Goal: Task Accomplishment & Management: Complete application form

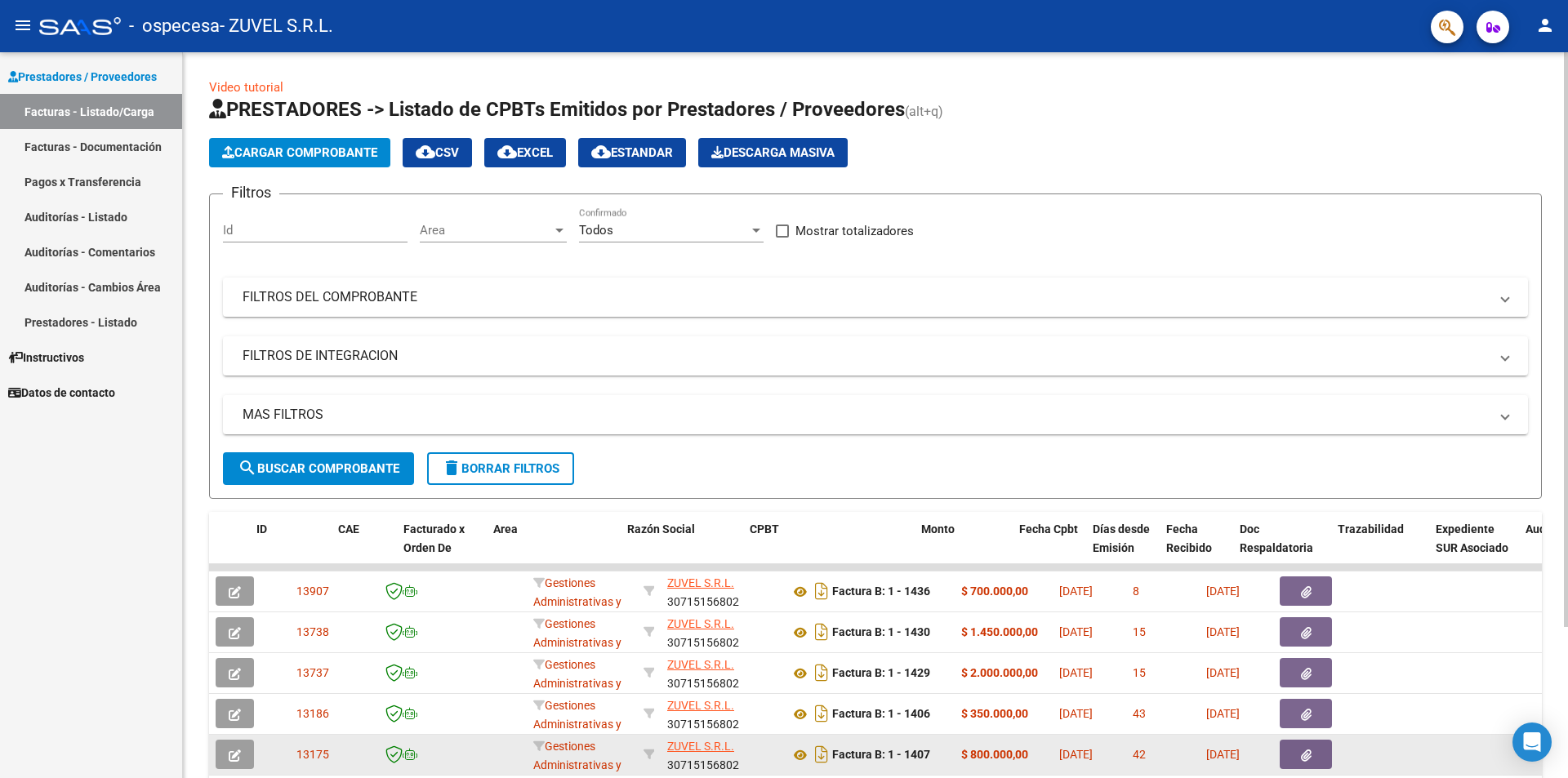
scroll to position [0, 40]
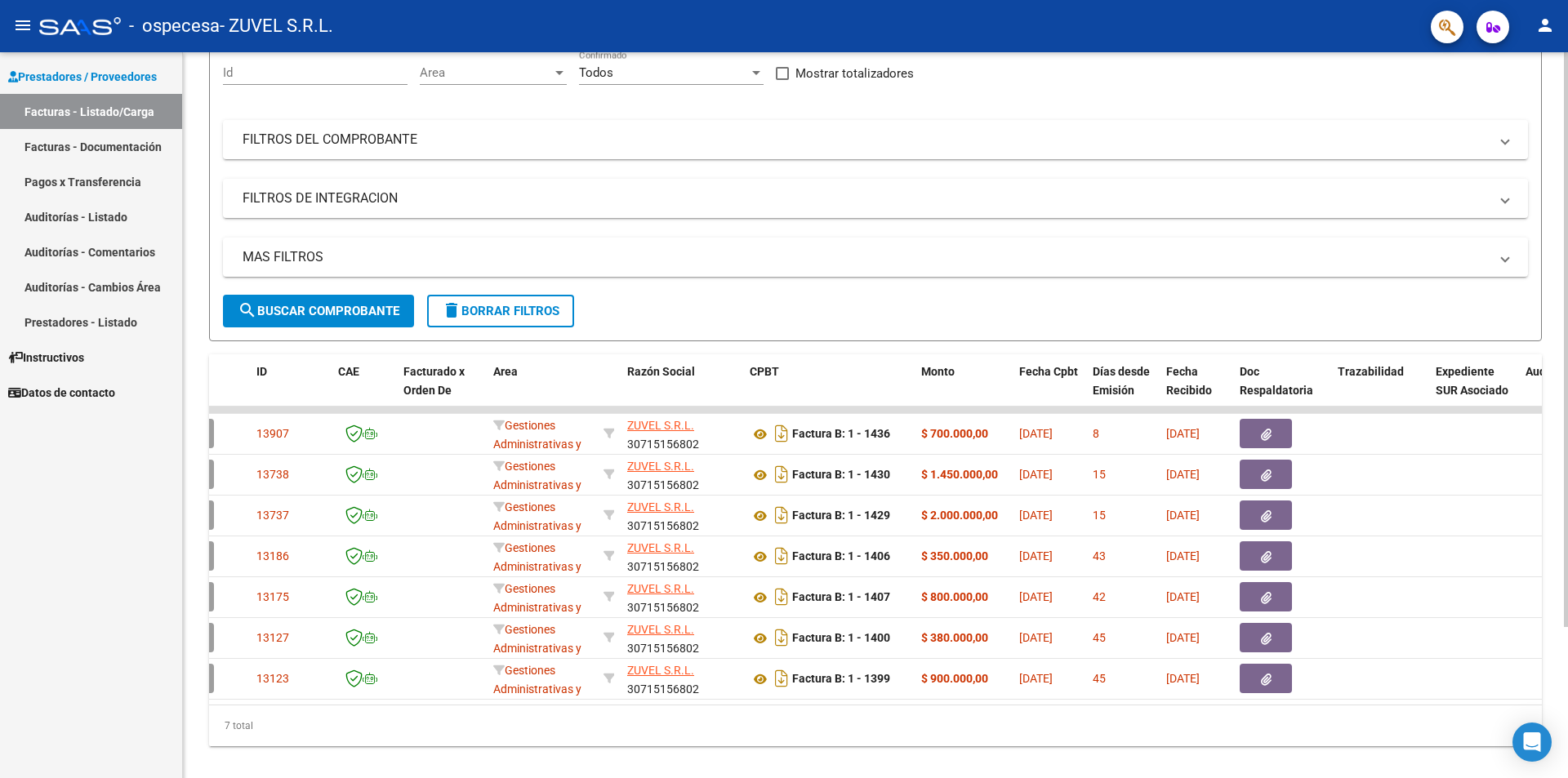
click at [1567, 142] on div at bounding box center [1565, 415] width 4 height 726
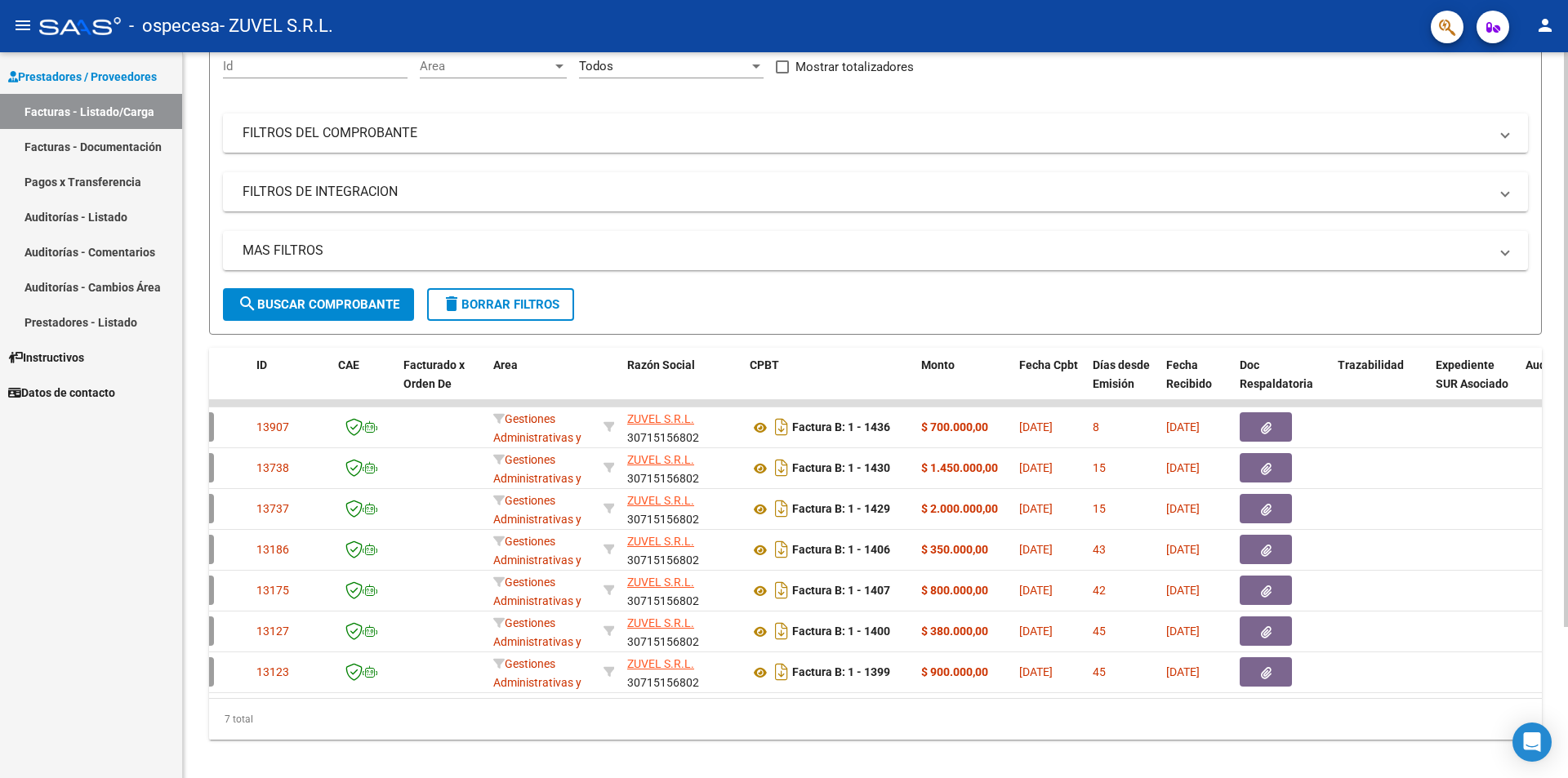
click at [1567, 732] on div at bounding box center [1565, 478] width 4 height 575
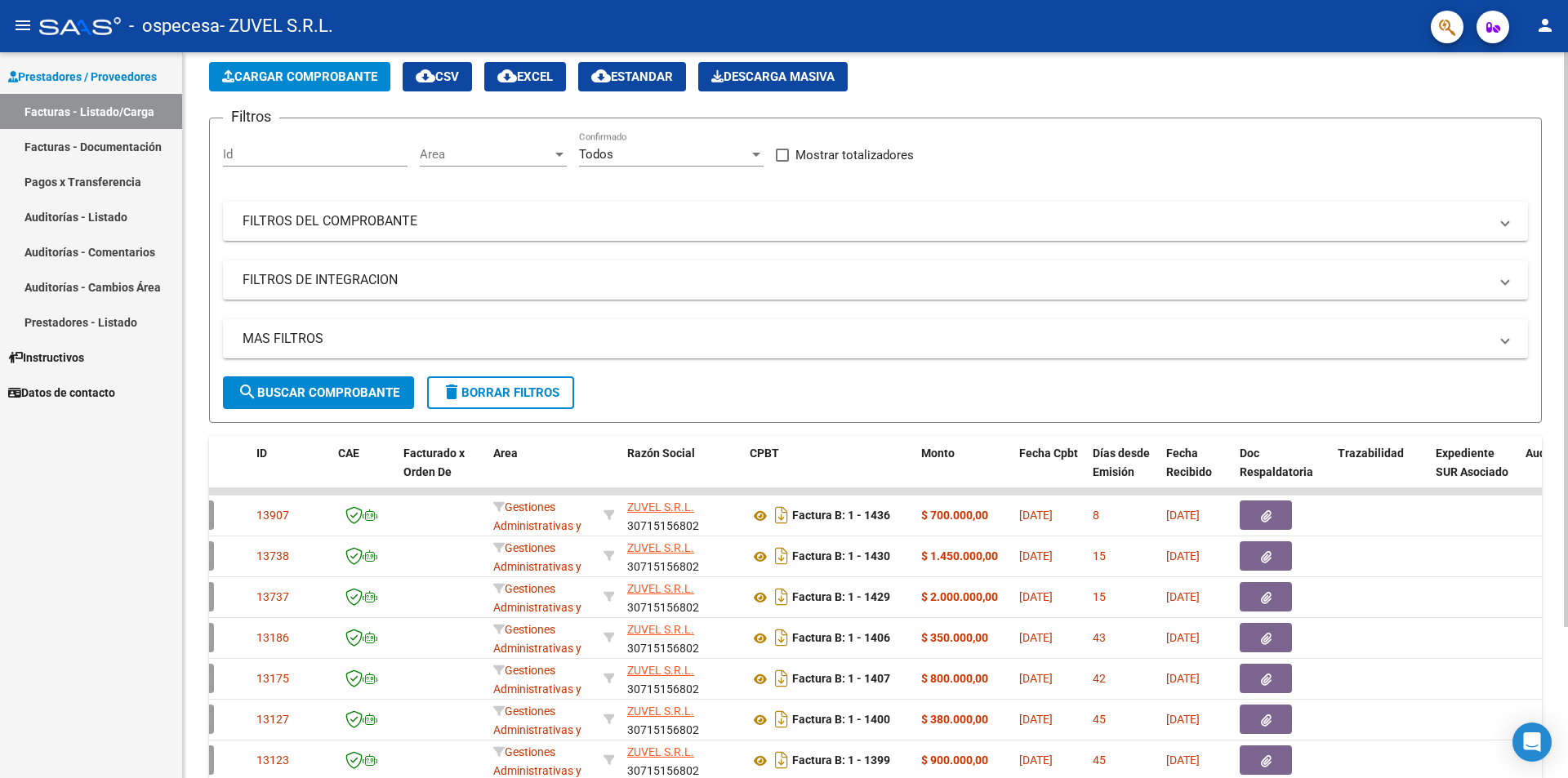
scroll to position [7, 0]
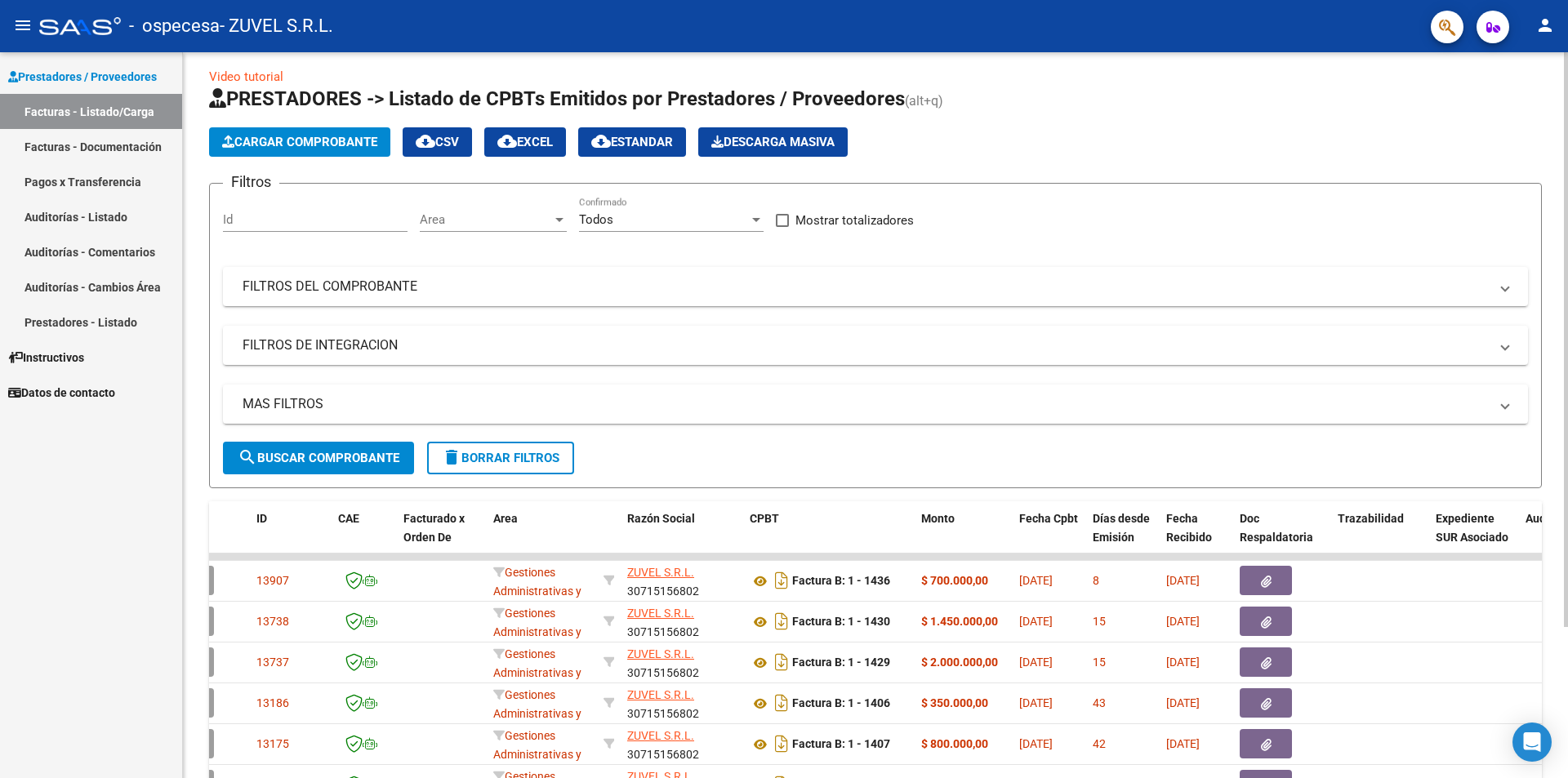
click at [1565, 214] on div at bounding box center [1565, 348] width 4 height 575
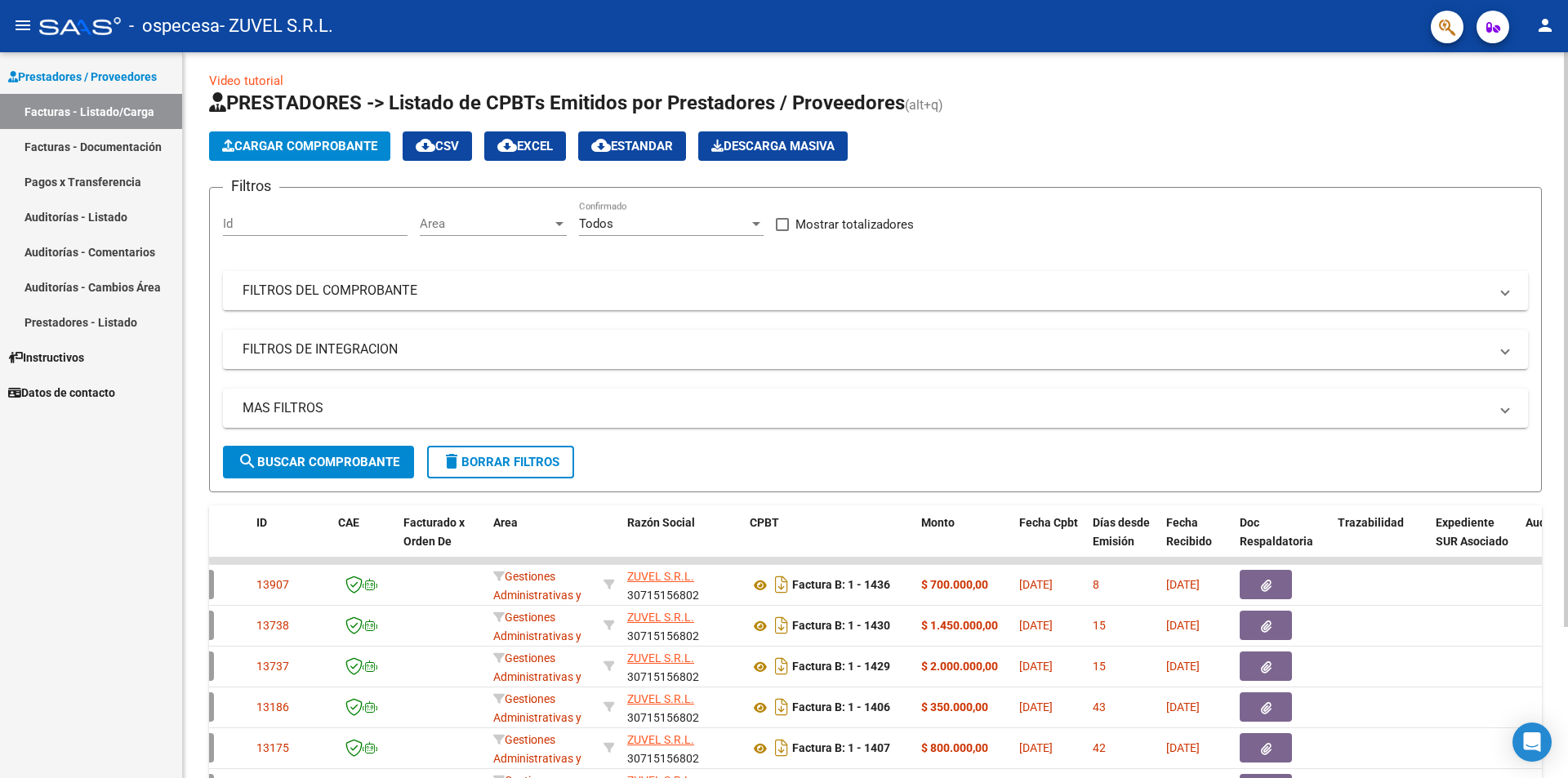
click at [303, 143] on span "Cargar Comprobante" at bounding box center [300, 146] width 156 height 15
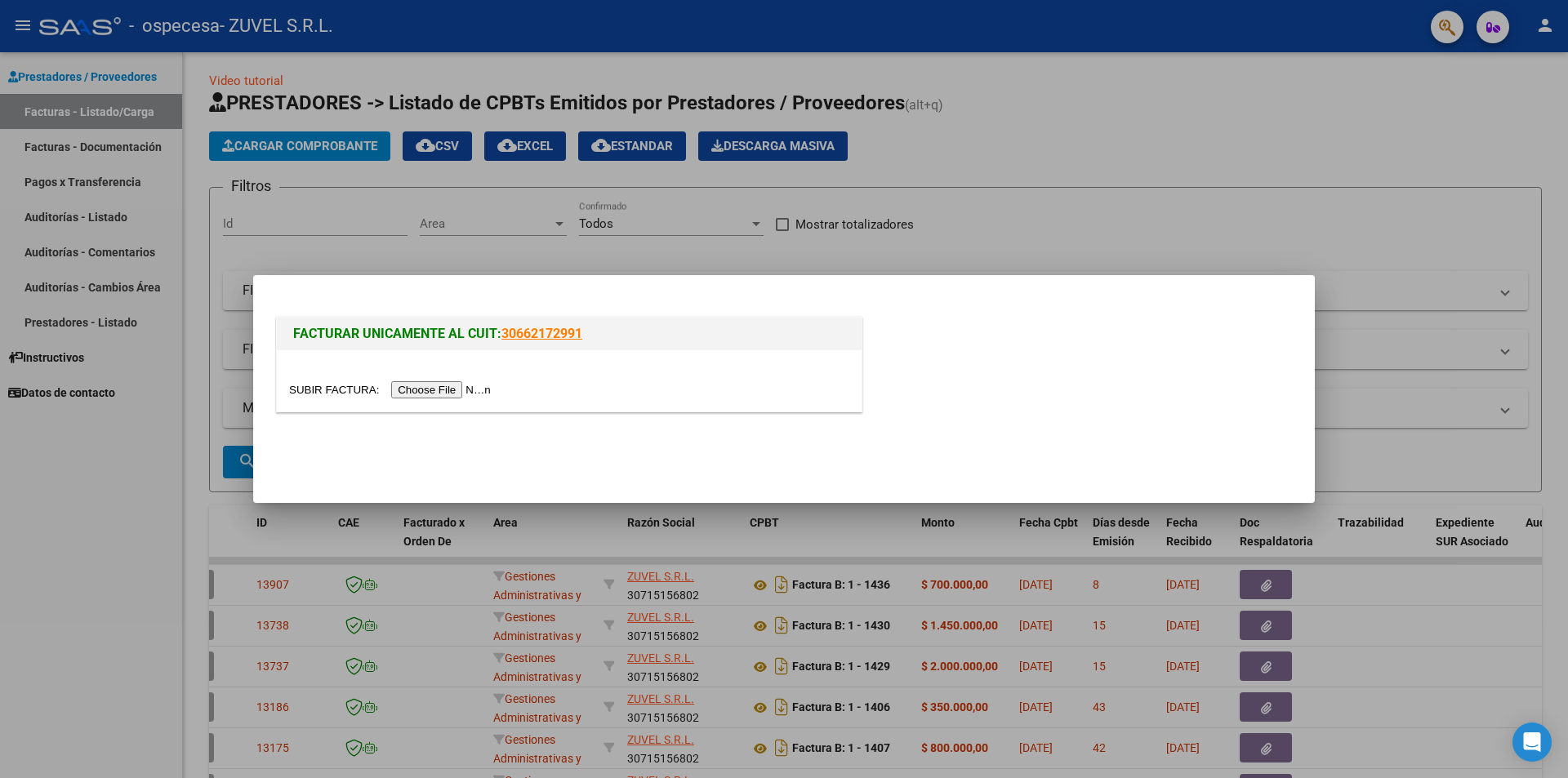
click at [419, 385] on input "file" at bounding box center [392, 390] width 207 height 17
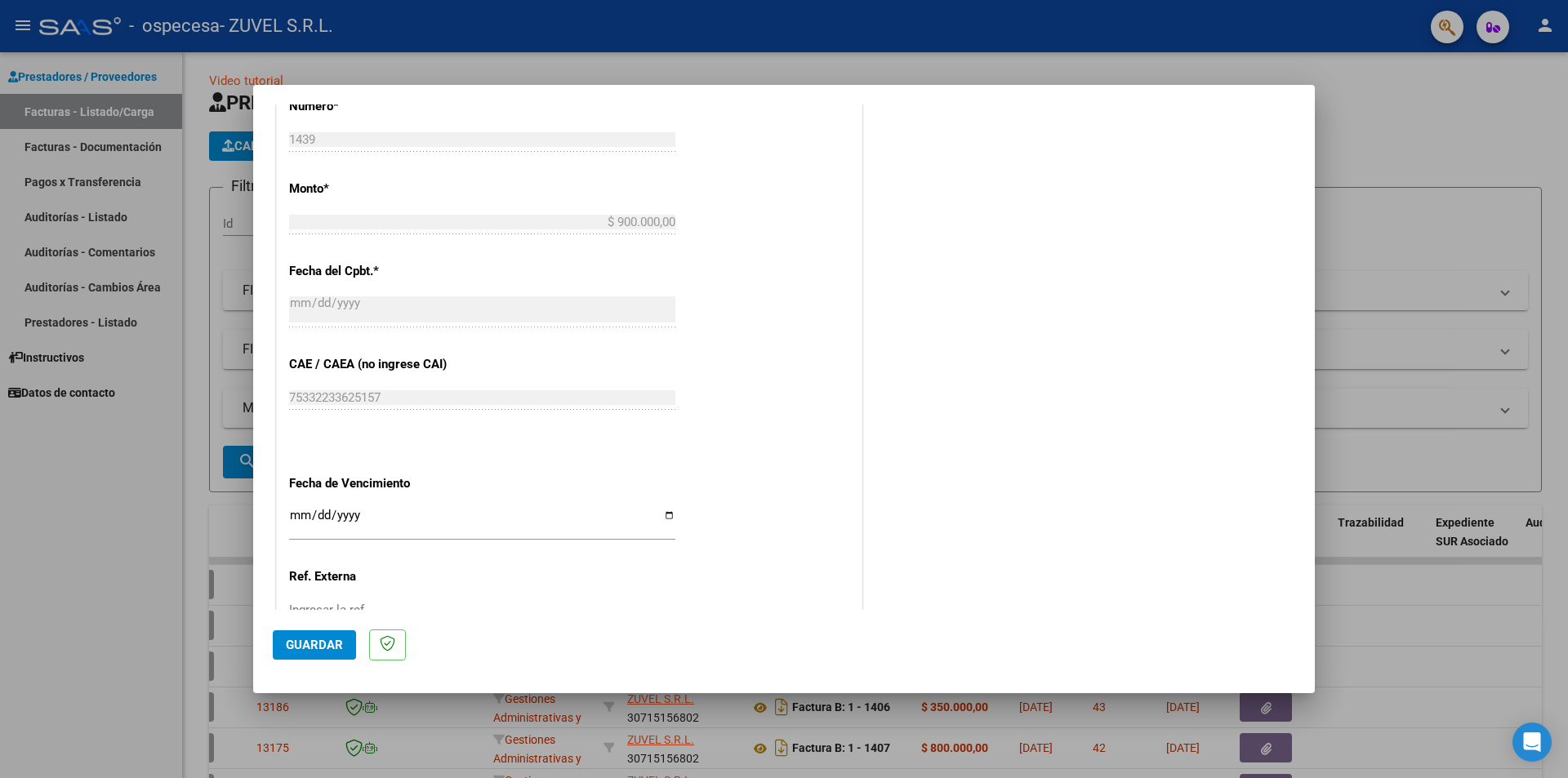
scroll to position [737, 0]
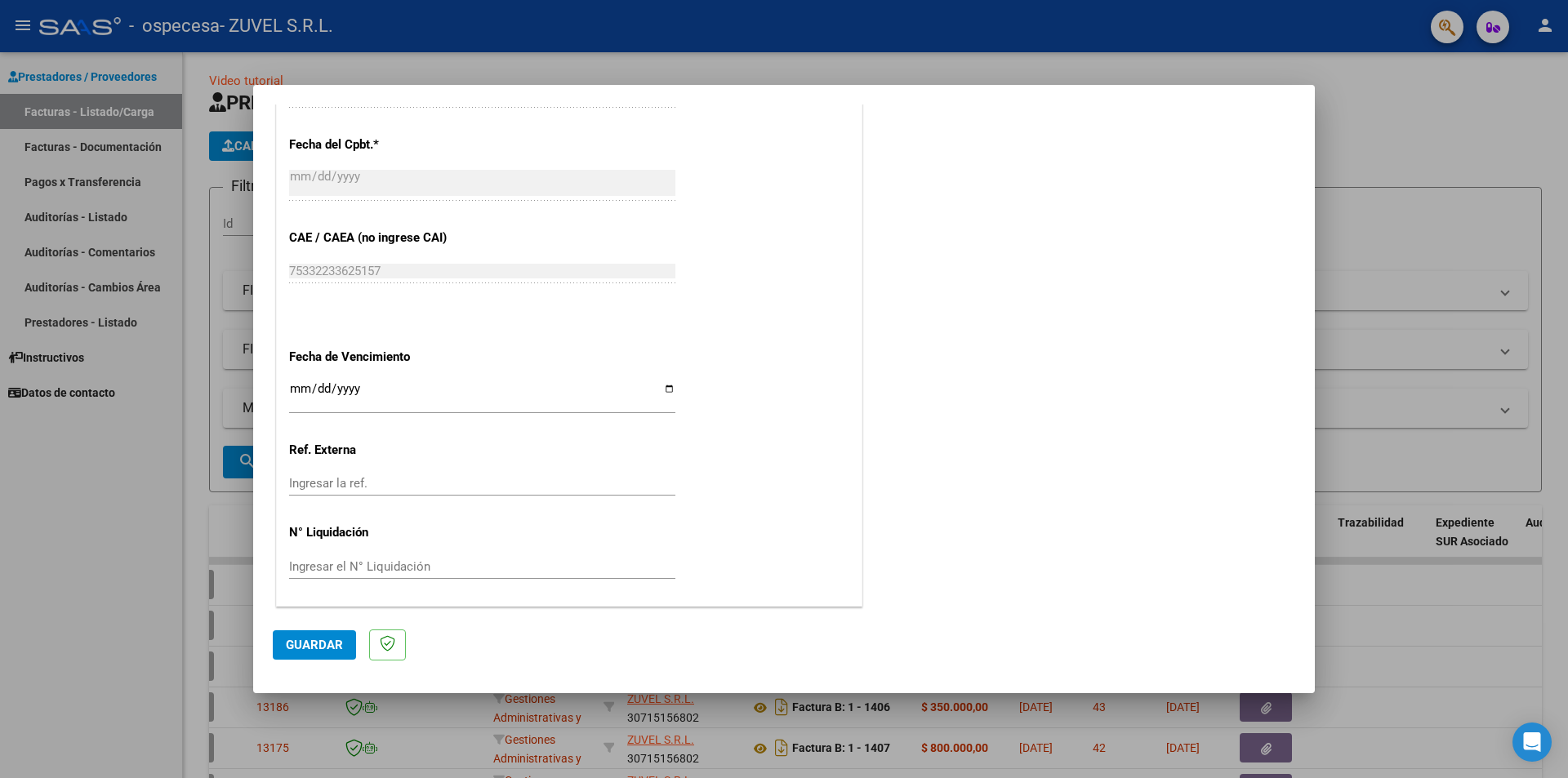
click at [330, 642] on span "Guardar" at bounding box center [315, 645] width 57 height 15
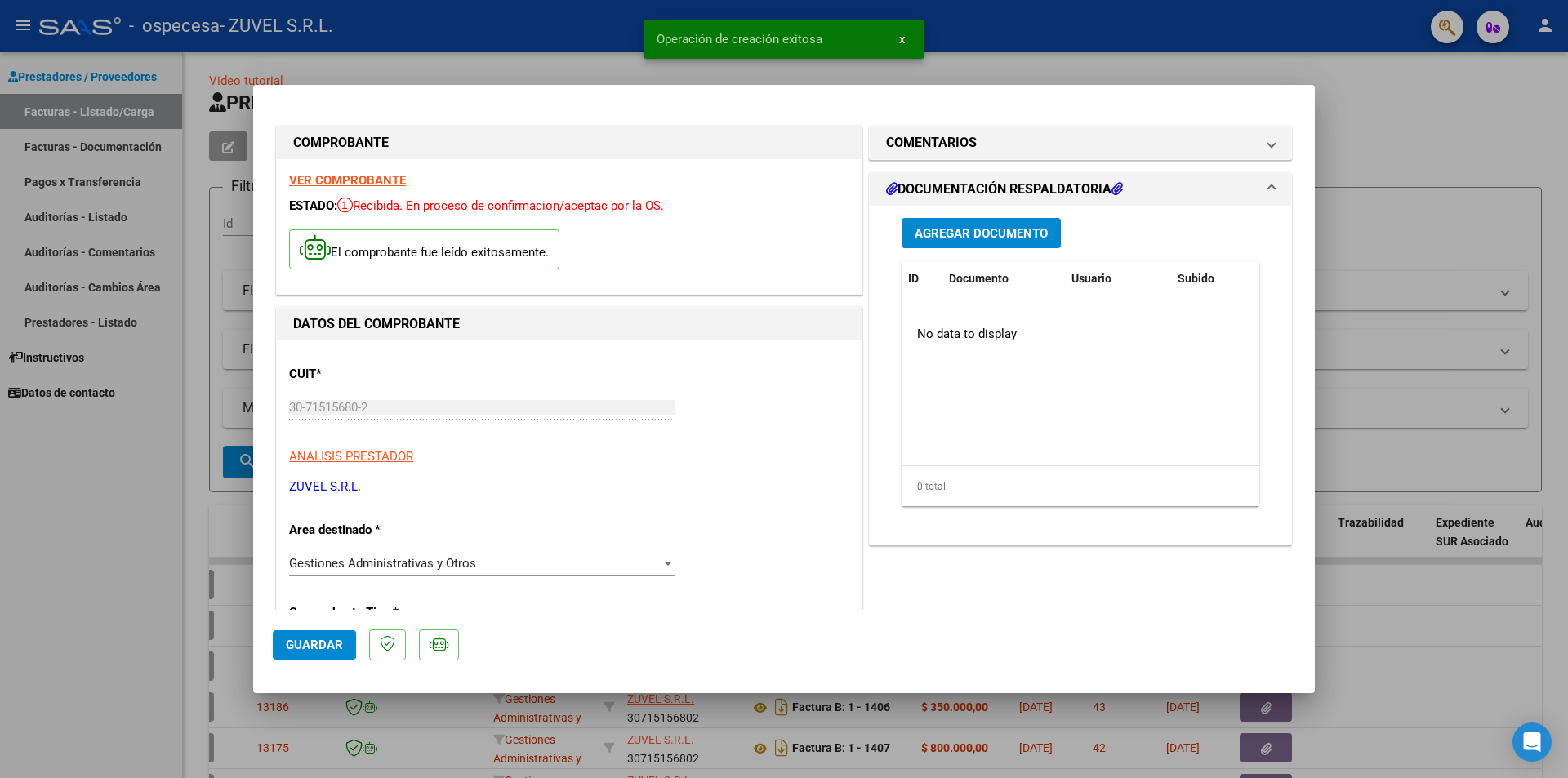
click at [965, 236] on span "Agregar Documento" at bounding box center [981, 233] width 133 height 15
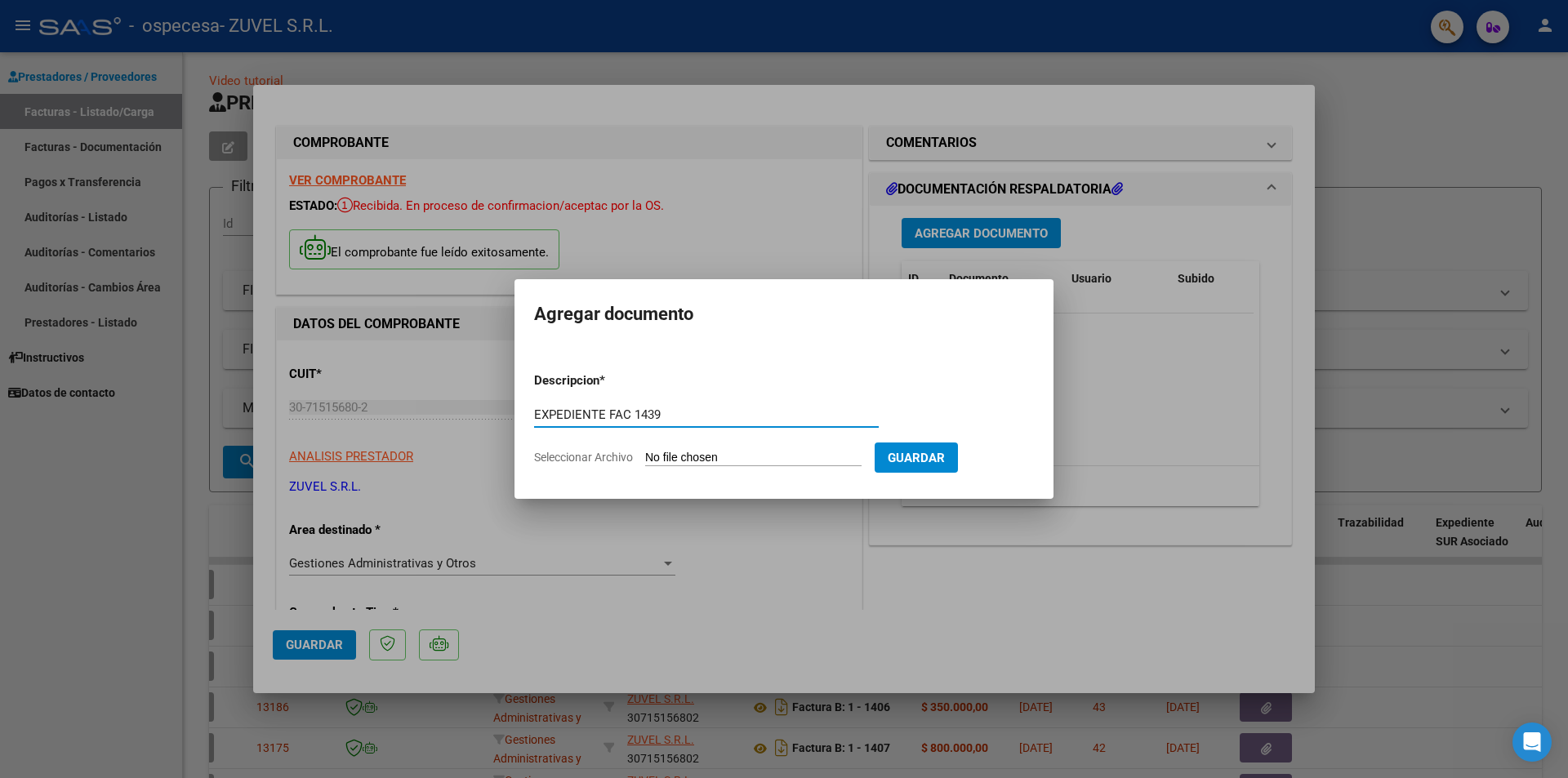
type input "EXPEDIENTE FAC 1439"
click at [615, 462] on span "Seleccionar Archivo" at bounding box center [583, 457] width 99 height 13
click at [645, 462] on input "Seleccionar Archivo" at bounding box center [753, 459] width 216 height 16
type input "C:\fakepath\FAC OSPECESA 1439.pdf"
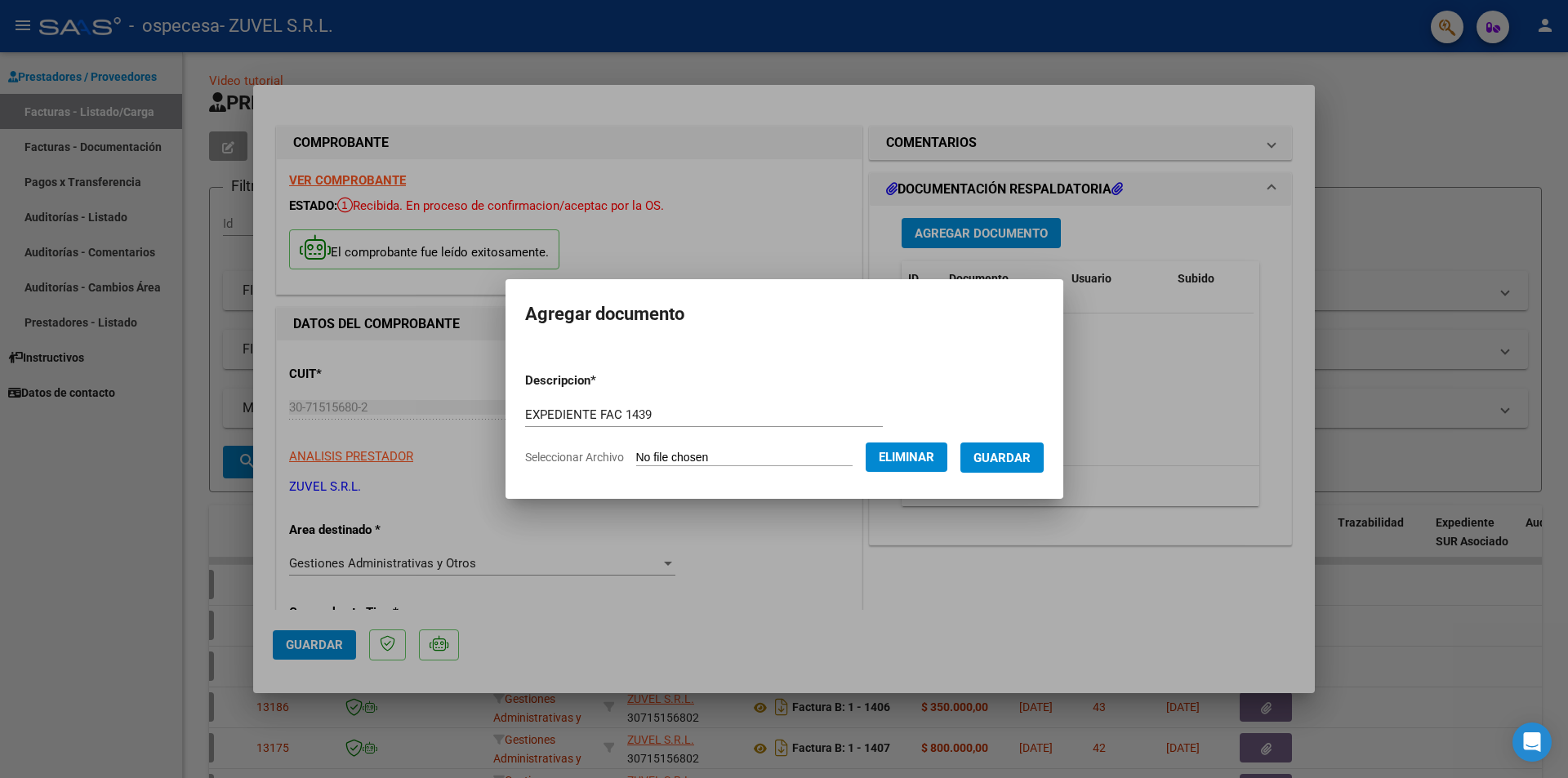
click at [1014, 451] on span "Guardar" at bounding box center [1002, 458] width 57 height 15
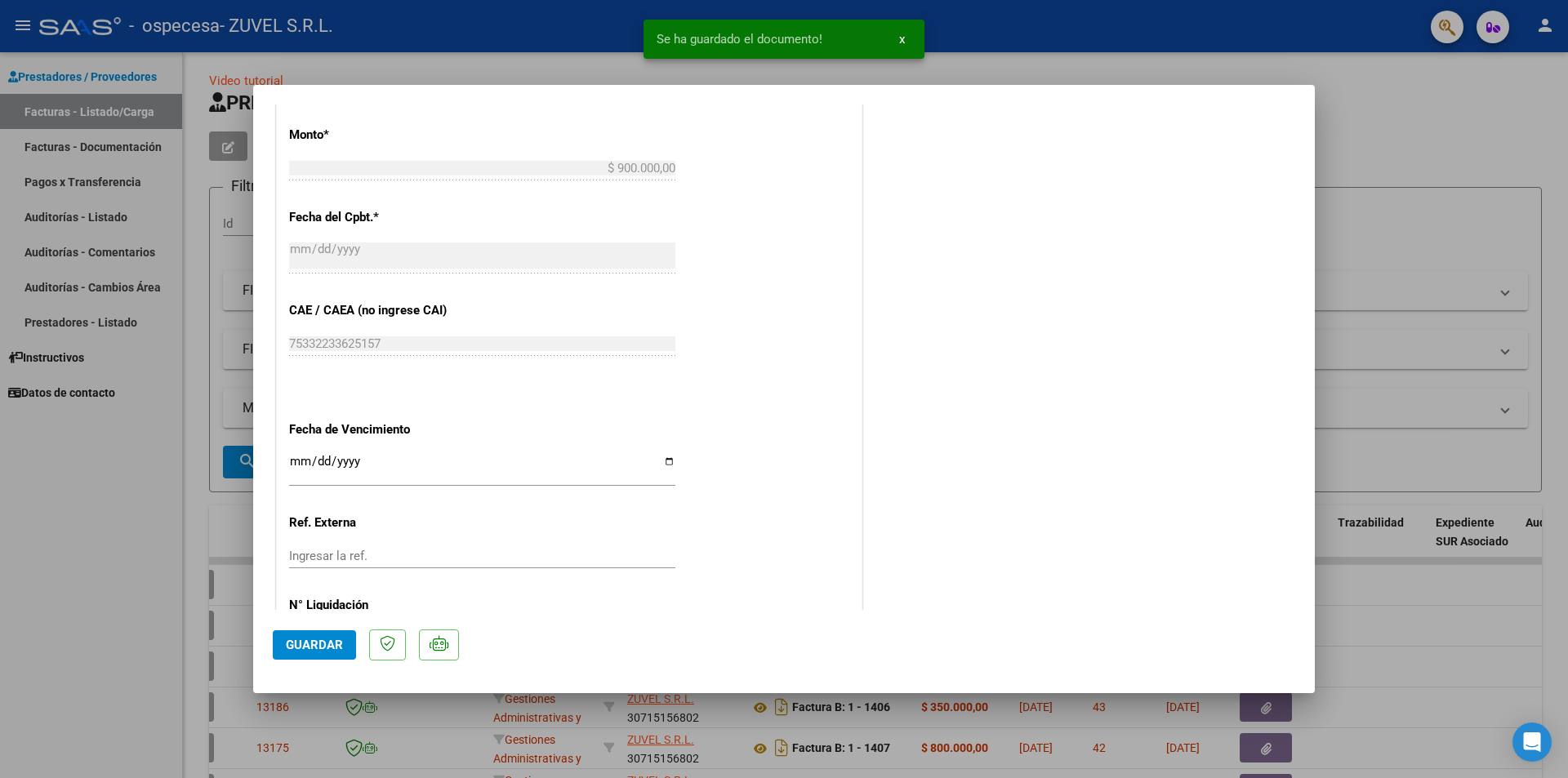
scroll to position [732, 0]
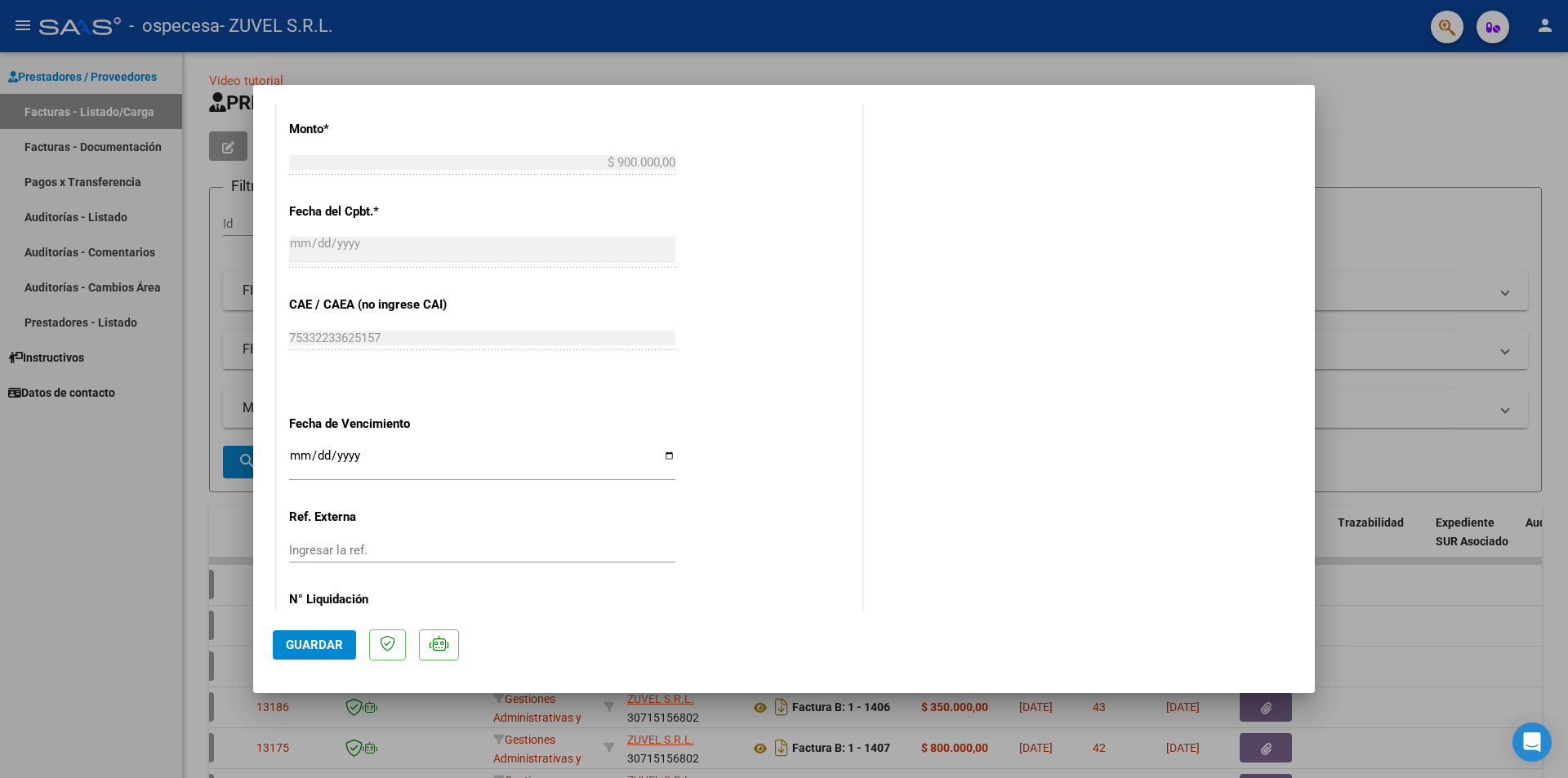
click at [305, 653] on button "Guardar" at bounding box center [315, 645] width 83 height 29
click at [125, 597] on div at bounding box center [784, 389] width 1568 height 778
type input "$ 0,00"
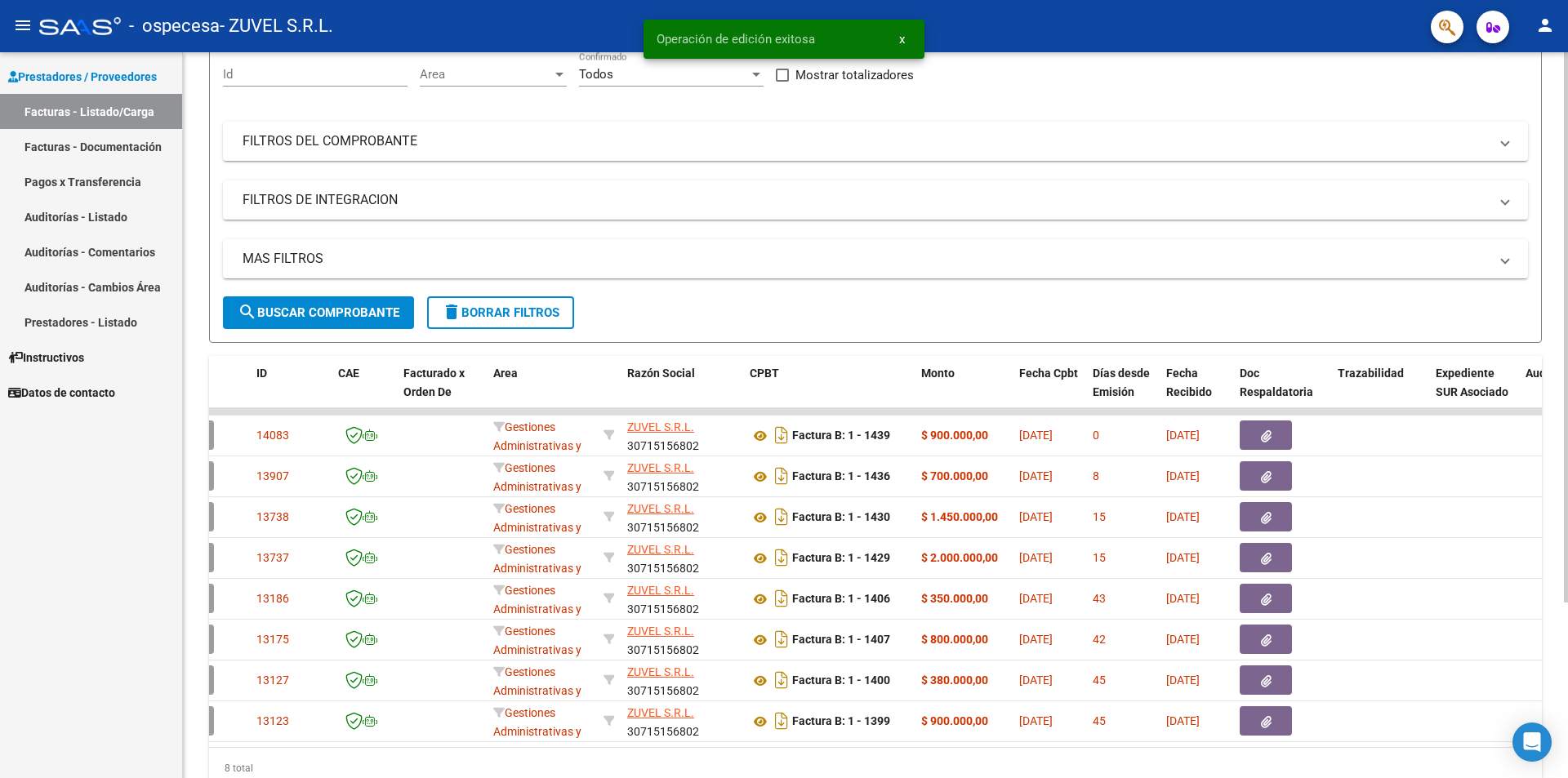
scroll to position [231, 0]
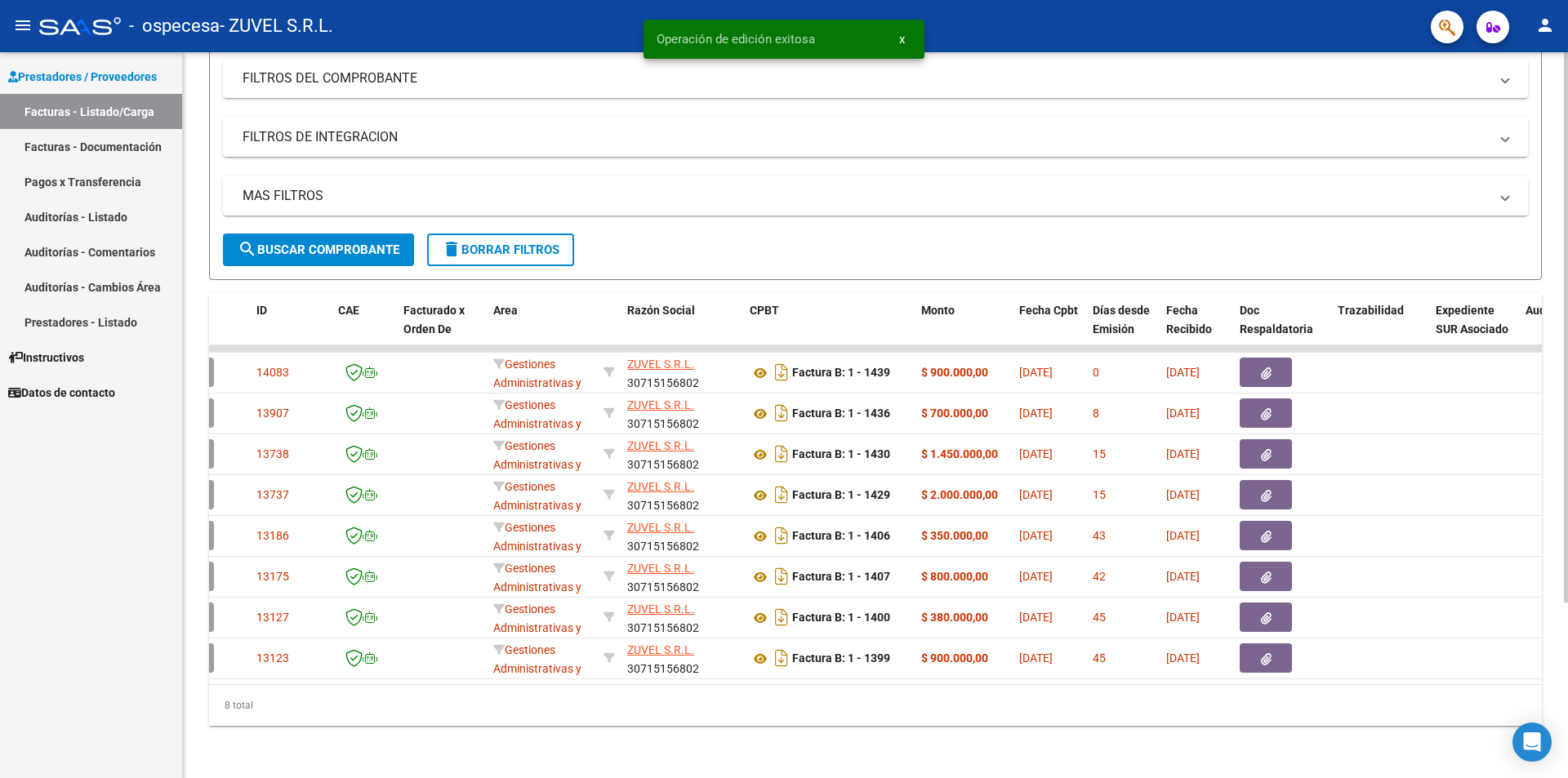
click at [1567, 674] on div at bounding box center [1565, 502] width 4 height 551
